Goal: Information Seeking & Learning: Find contact information

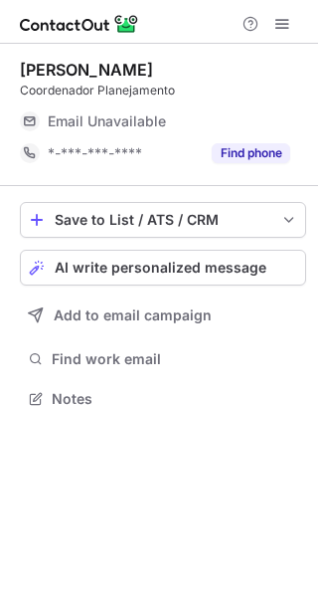
scroll to position [10, 10]
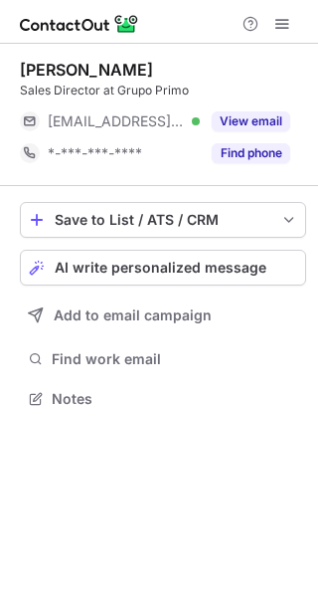
scroll to position [10, 10]
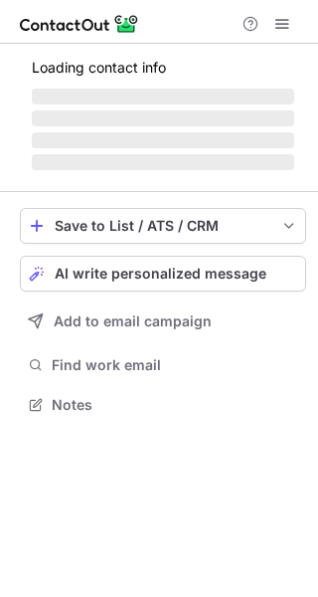
scroll to position [10, 10]
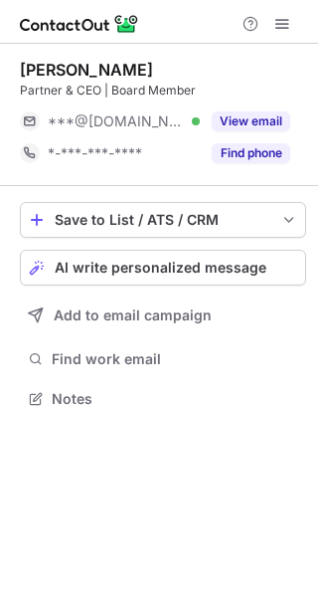
scroll to position [10, 10]
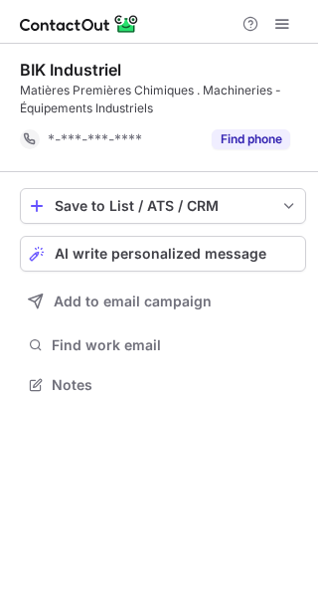
scroll to position [370, 318]
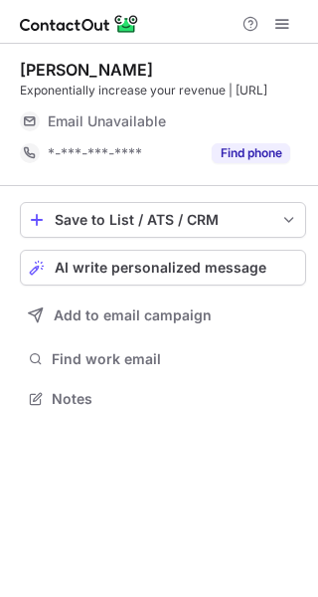
scroll to position [10, 10]
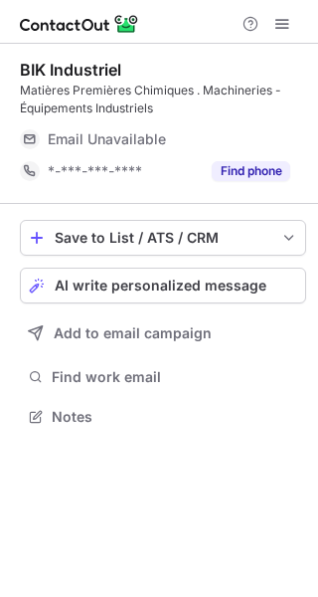
scroll to position [402, 318]
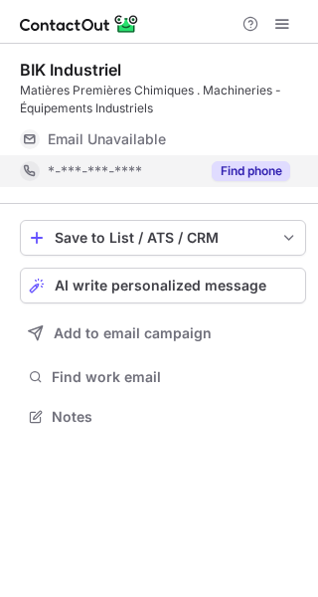
click at [252, 165] on button "Find phone" at bounding box center [251, 171] width 79 height 20
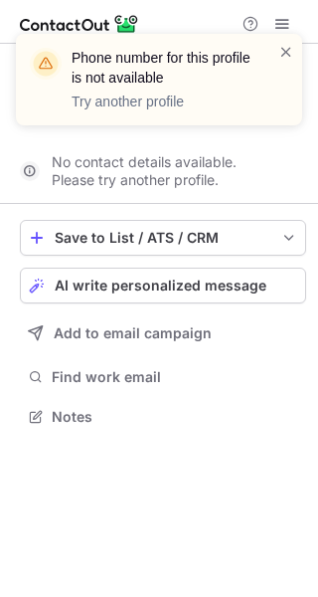
scroll to position [370, 318]
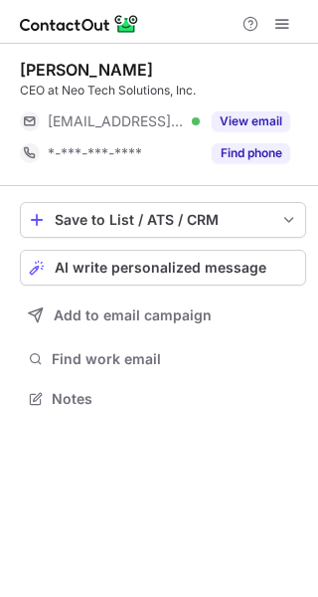
scroll to position [10, 10]
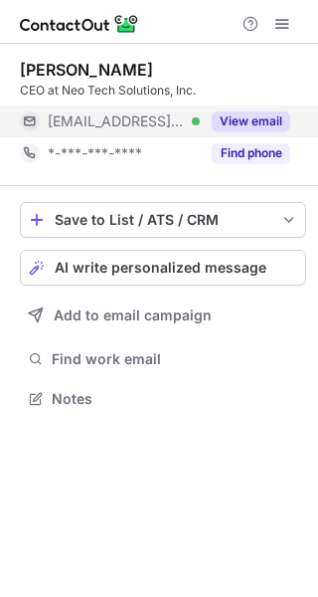
click at [256, 124] on button "View email" at bounding box center [251, 121] width 79 height 20
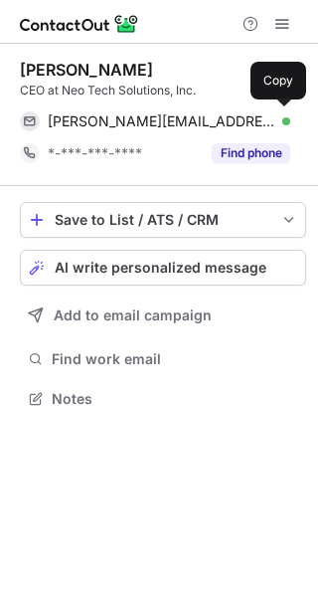
click at [256, 124] on div "kreddy@neotechusa.com Verified" at bounding box center [169, 121] width 243 height 18
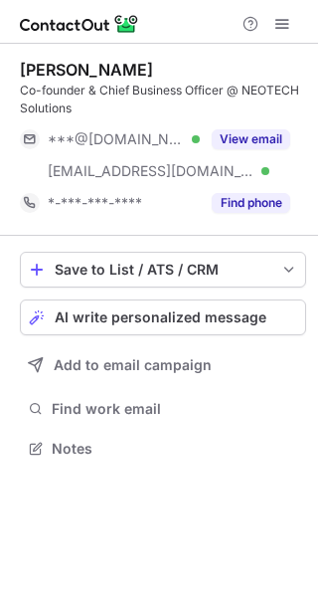
scroll to position [434, 318]
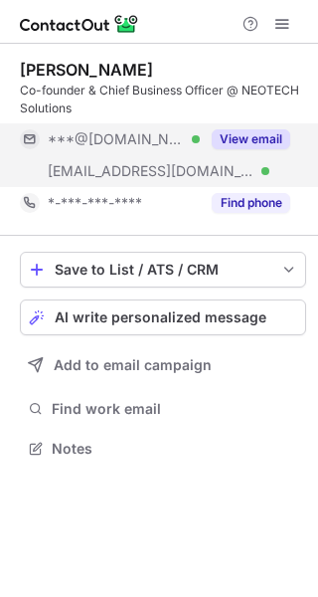
click at [185, 156] on div "[EMAIL_ADDRESS][DOMAIN_NAME] Verified" at bounding box center [110, 171] width 180 height 32
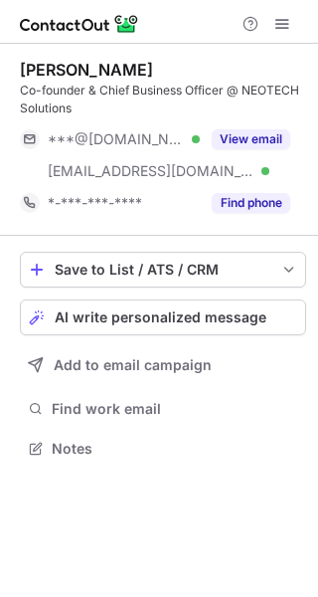
scroll to position [434, 318]
click at [286, 30] on span at bounding box center [283, 24] width 16 height 16
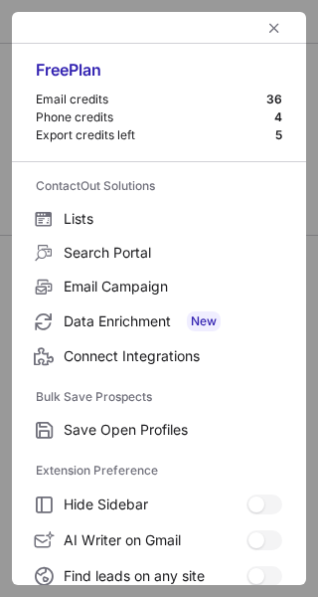
scroll to position [231, 0]
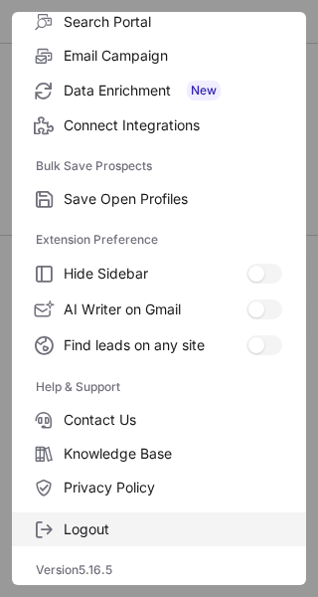
click at [112, 524] on span "Logout" at bounding box center [173, 529] width 219 height 18
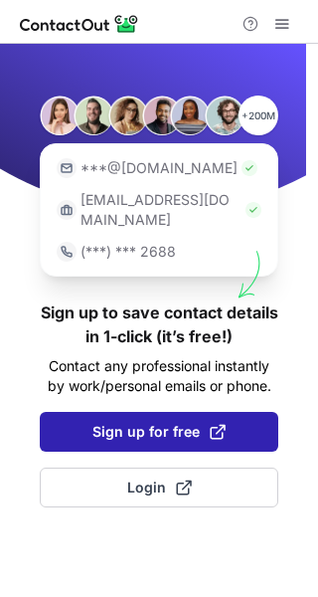
click at [211, 424] on span at bounding box center [218, 432] width 16 height 16
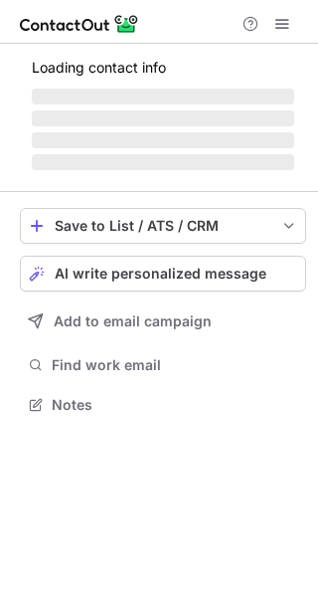
scroll to position [434, 318]
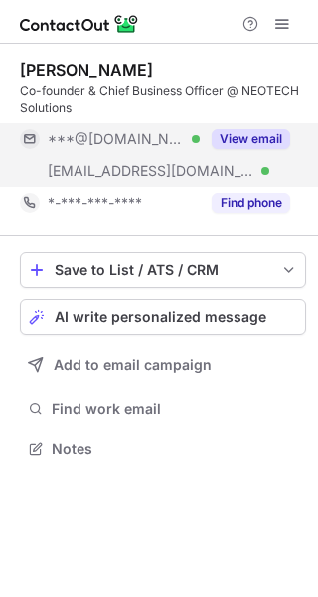
click at [240, 148] on button "View email" at bounding box center [251, 139] width 79 height 20
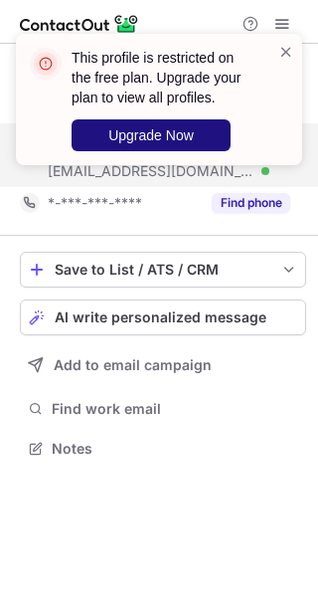
click at [160, 129] on span "Upgrade Now" at bounding box center [151, 135] width 86 height 16
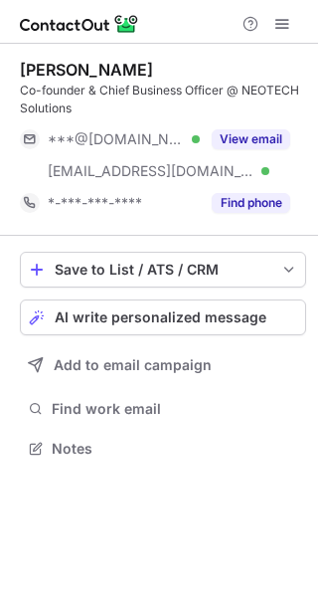
scroll to position [434, 318]
click at [240, 142] on button "View email" at bounding box center [251, 139] width 79 height 20
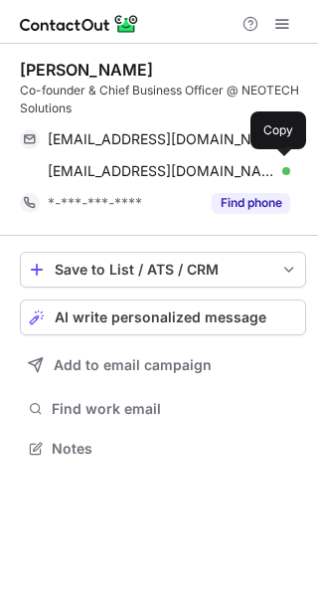
click at [240, 166] on div "ptaduka@neotechusa.com Verified" at bounding box center [169, 171] width 243 height 18
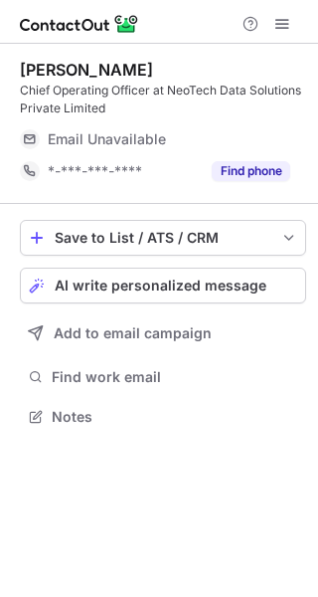
scroll to position [402, 318]
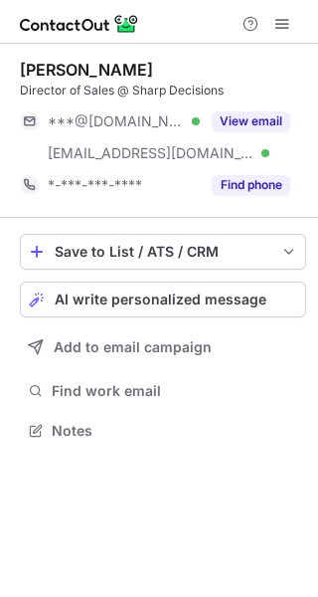
scroll to position [416, 318]
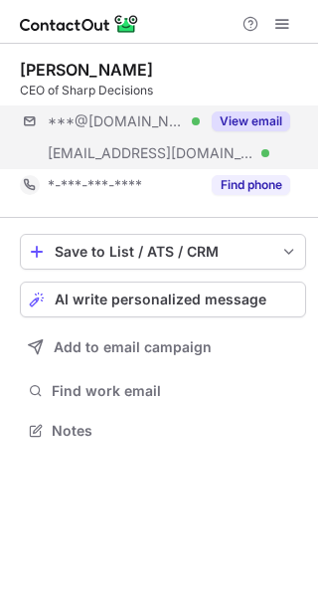
click at [216, 153] on div "***@hotmail.com Verified ***@sharpdecisions.com Verified View email" at bounding box center [163, 137] width 287 height 64
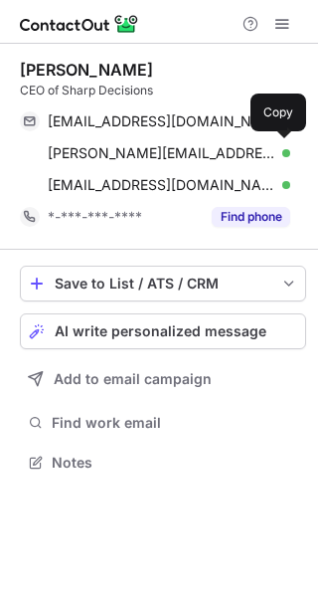
scroll to position [448, 318]
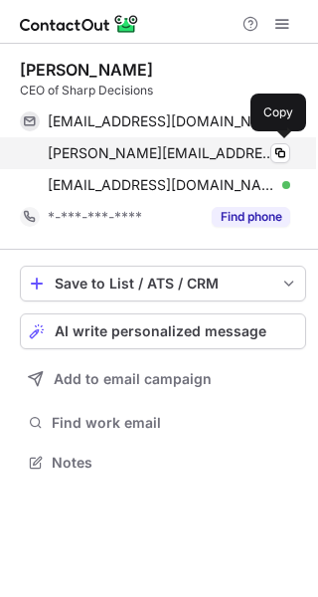
click at [236, 149] on div "karen@sharpdecisions.com Verified" at bounding box center [169, 153] width 243 height 18
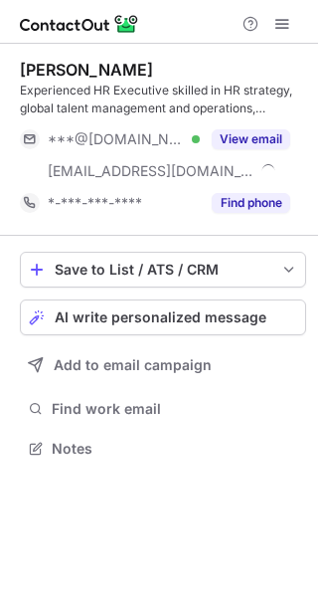
scroll to position [434, 318]
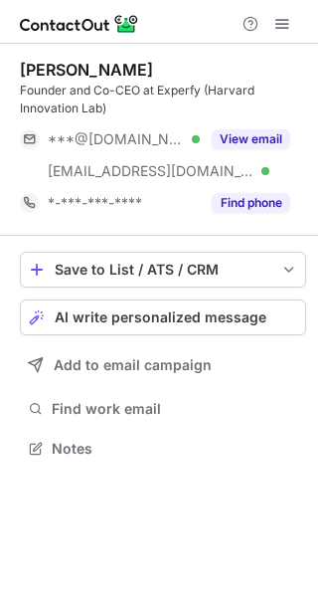
scroll to position [434, 318]
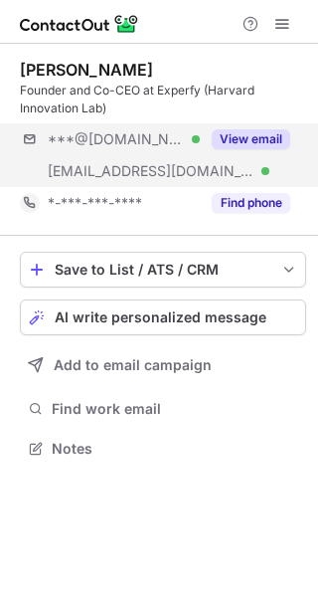
click at [222, 162] on div "***@gmail.com Verified ***@experfy.com Verified View email" at bounding box center [163, 155] width 287 height 64
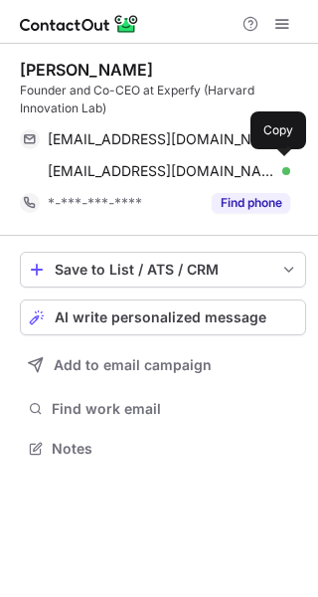
click at [242, 164] on div "skaur@experfy.com Verified" at bounding box center [169, 171] width 243 height 18
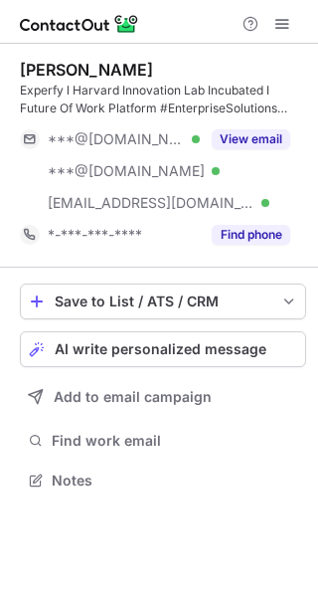
scroll to position [466, 318]
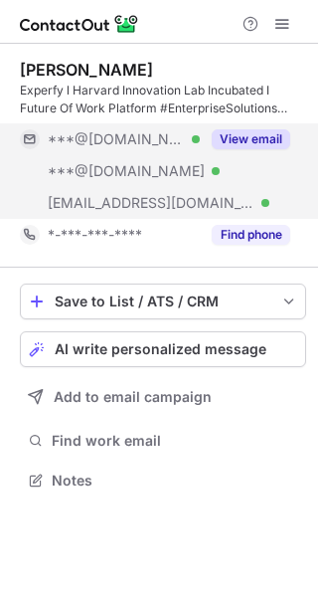
click at [193, 181] on div "***@[DOMAIN_NAME] Verified" at bounding box center [110, 171] width 180 height 32
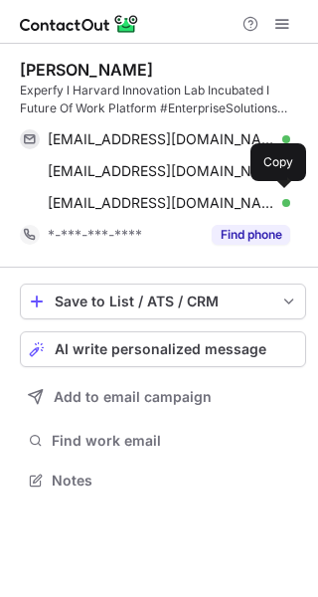
click at [202, 196] on span "[EMAIL_ADDRESS][DOMAIN_NAME]" at bounding box center [162, 203] width 228 height 18
